Goal: Navigation & Orientation: Find specific page/section

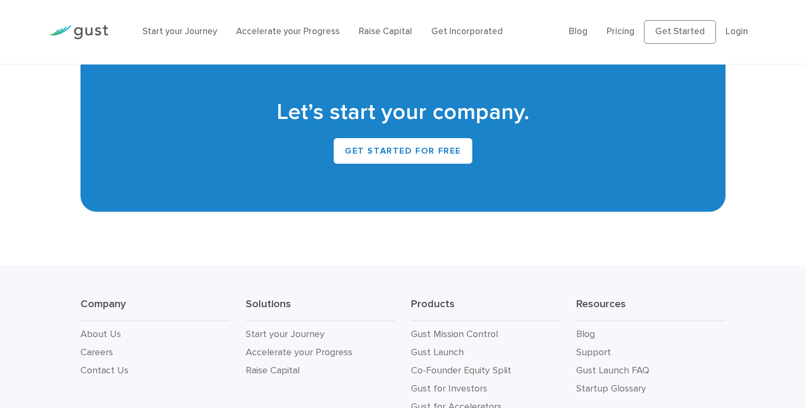
scroll to position [4888, 0]
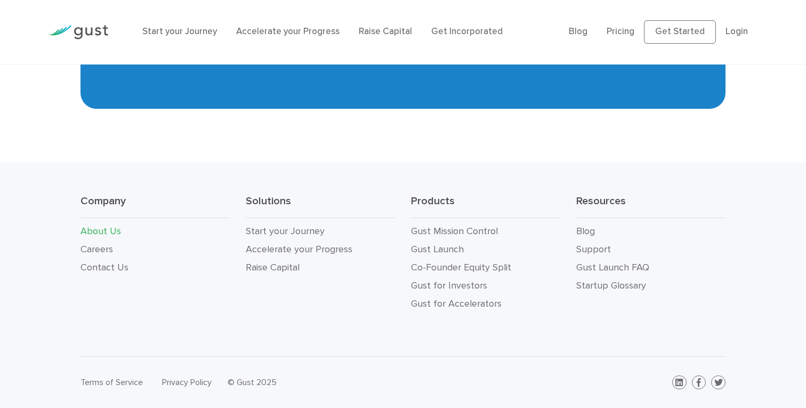
click at [106, 232] on link "About Us" at bounding box center [101, 231] width 41 height 11
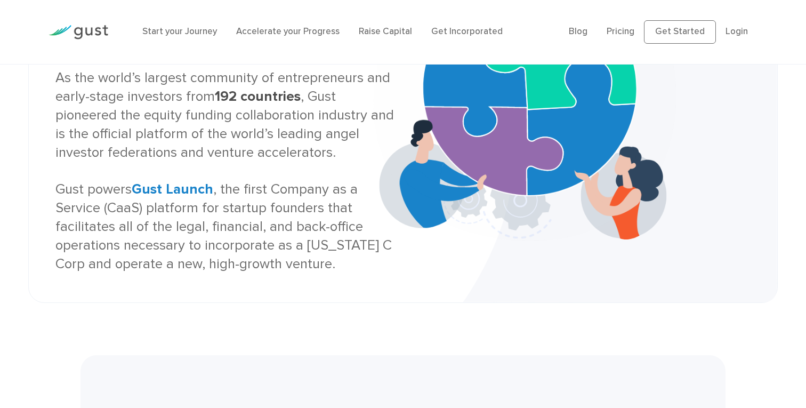
scroll to position [197, 0]
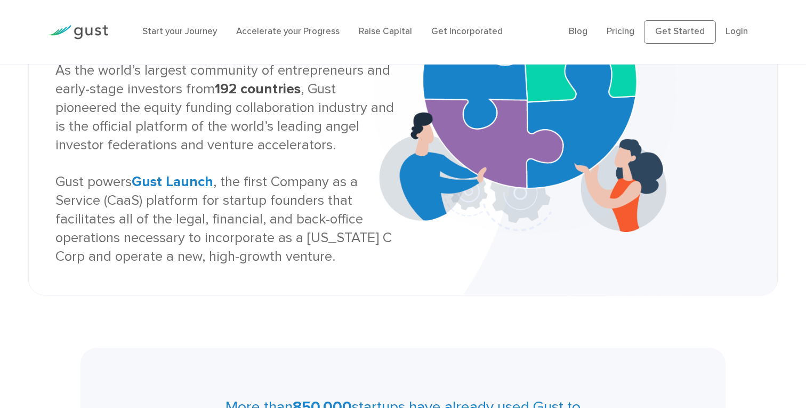
click at [174, 186] on strong "Gust Launch" at bounding box center [173, 181] width 82 height 17
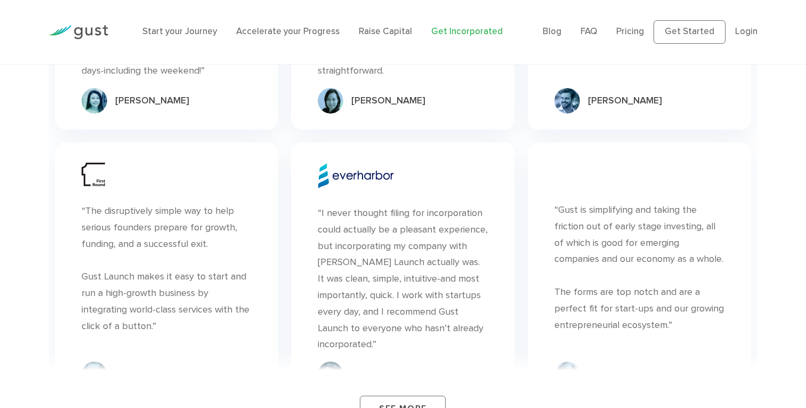
scroll to position [6653, 0]
